Goal: Transaction & Acquisition: Download file/media

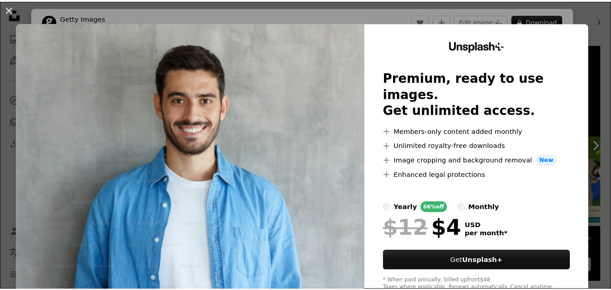
scroll to position [181, 0]
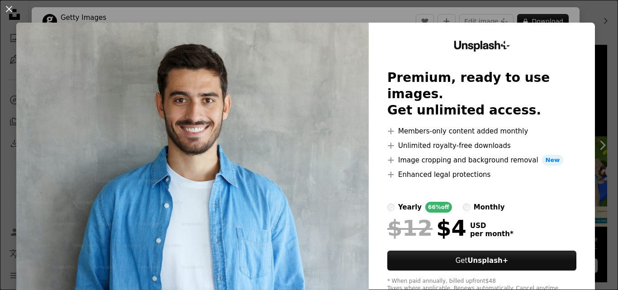
click at [589, 17] on div "An X shape Unsplash+ Premium, ready to use images. Get unlimited access. A plus…" at bounding box center [309, 145] width 618 height 290
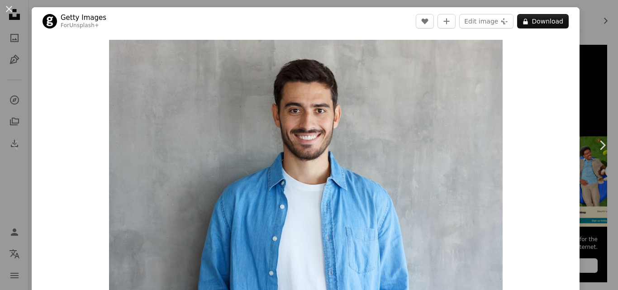
click at [590, 48] on div "An X shape Chevron left Chevron right Getty Images For Unsplash+ A heart A plus…" at bounding box center [309, 145] width 618 height 290
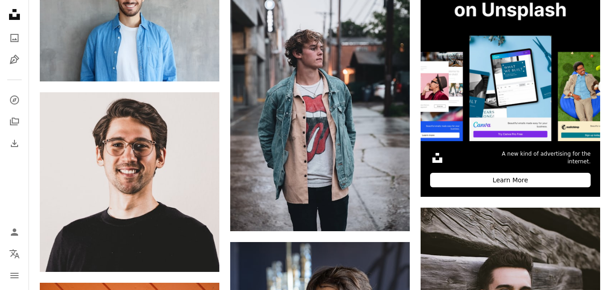
scroll to position [271, 0]
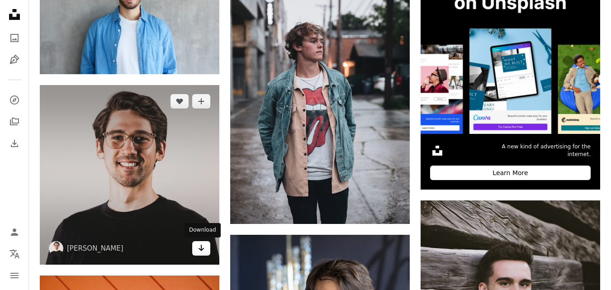
click at [205, 244] on link "Arrow pointing down" at bounding box center [201, 248] width 18 height 14
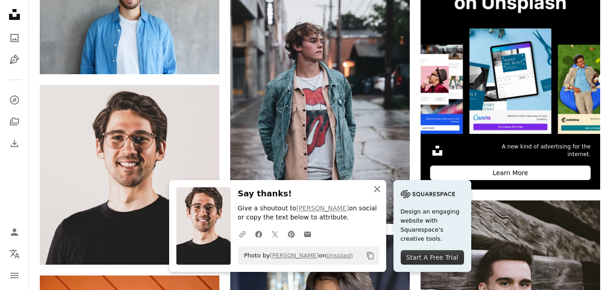
click at [377, 191] on icon "An X shape" at bounding box center [377, 189] width 11 height 11
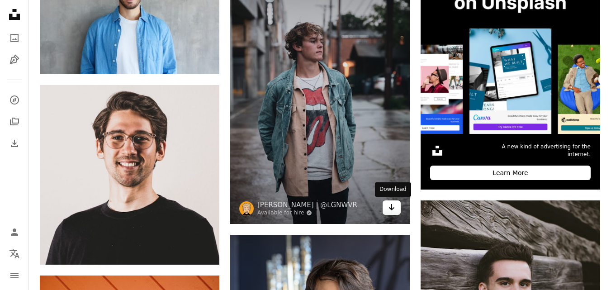
click at [396, 210] on link "Arrow pointing down" at bounding box center [391, 207] width 18 height 14
